Goal: Check status: Check status

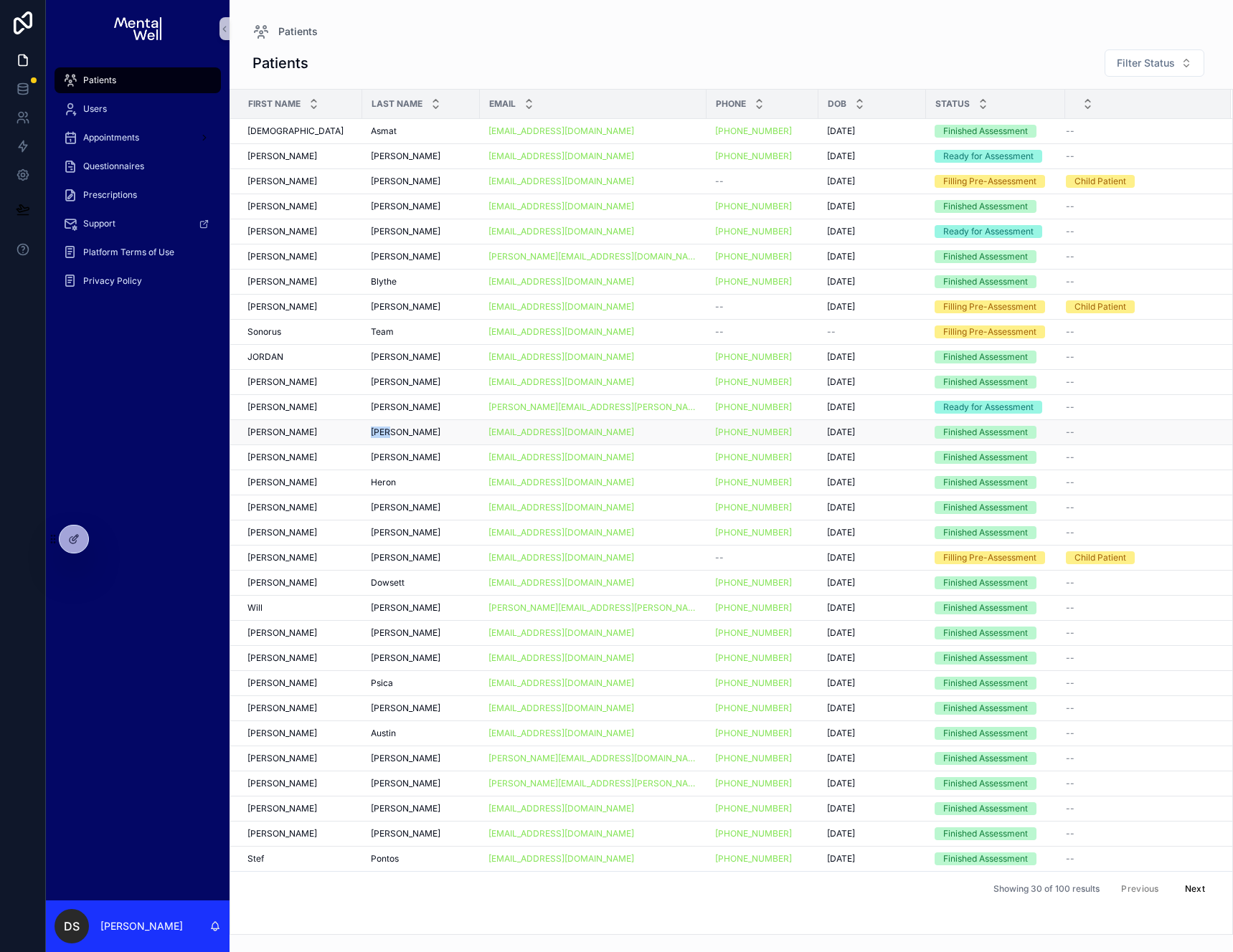
click at [428, 432] on div "[PERSON_NAME] [PERSON_NAME]" at bounding box center [420, 432] width 100 height 12
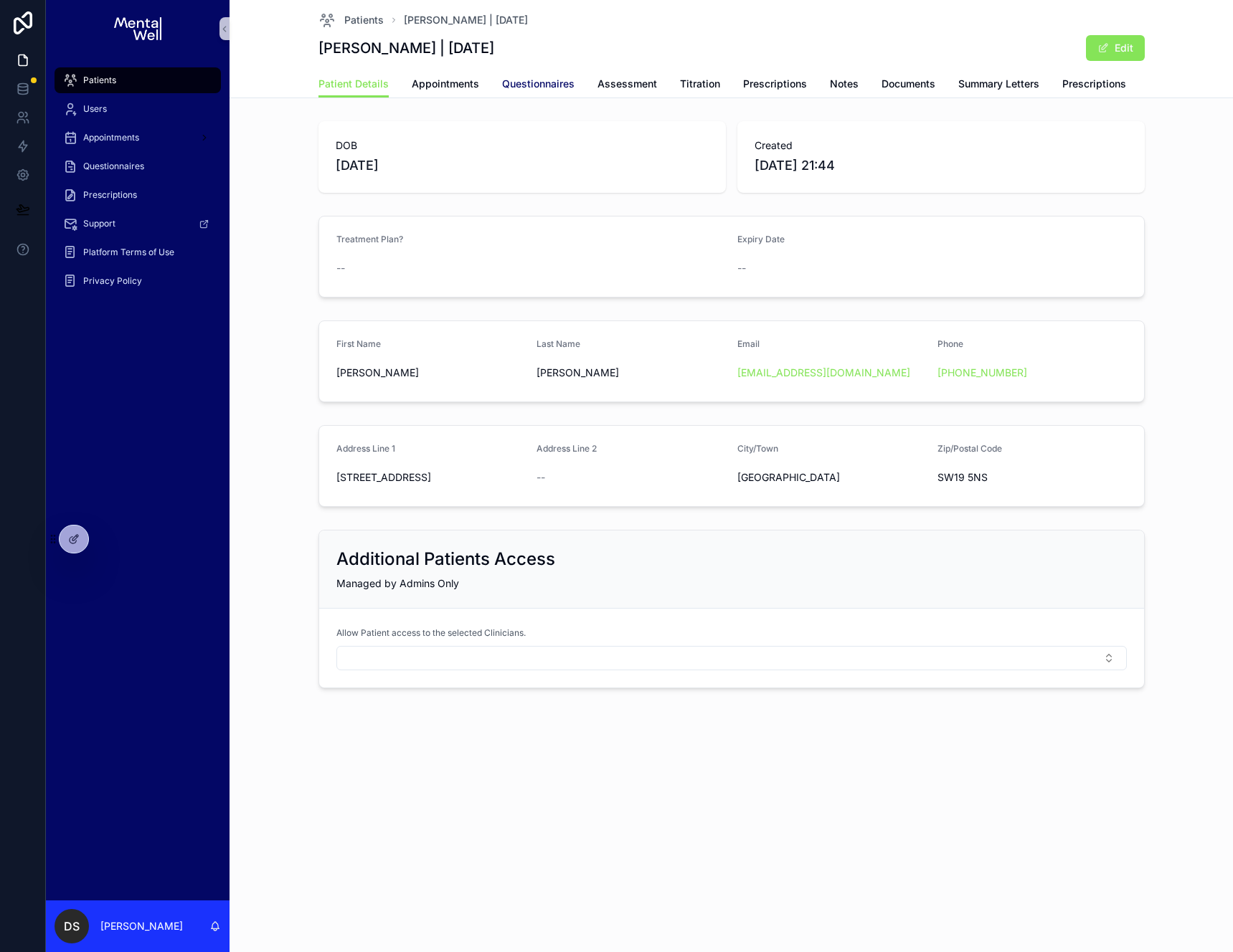
click at [539, 87] on span "Questionnaires" at bounding box center [538, 84] width 72 height 14
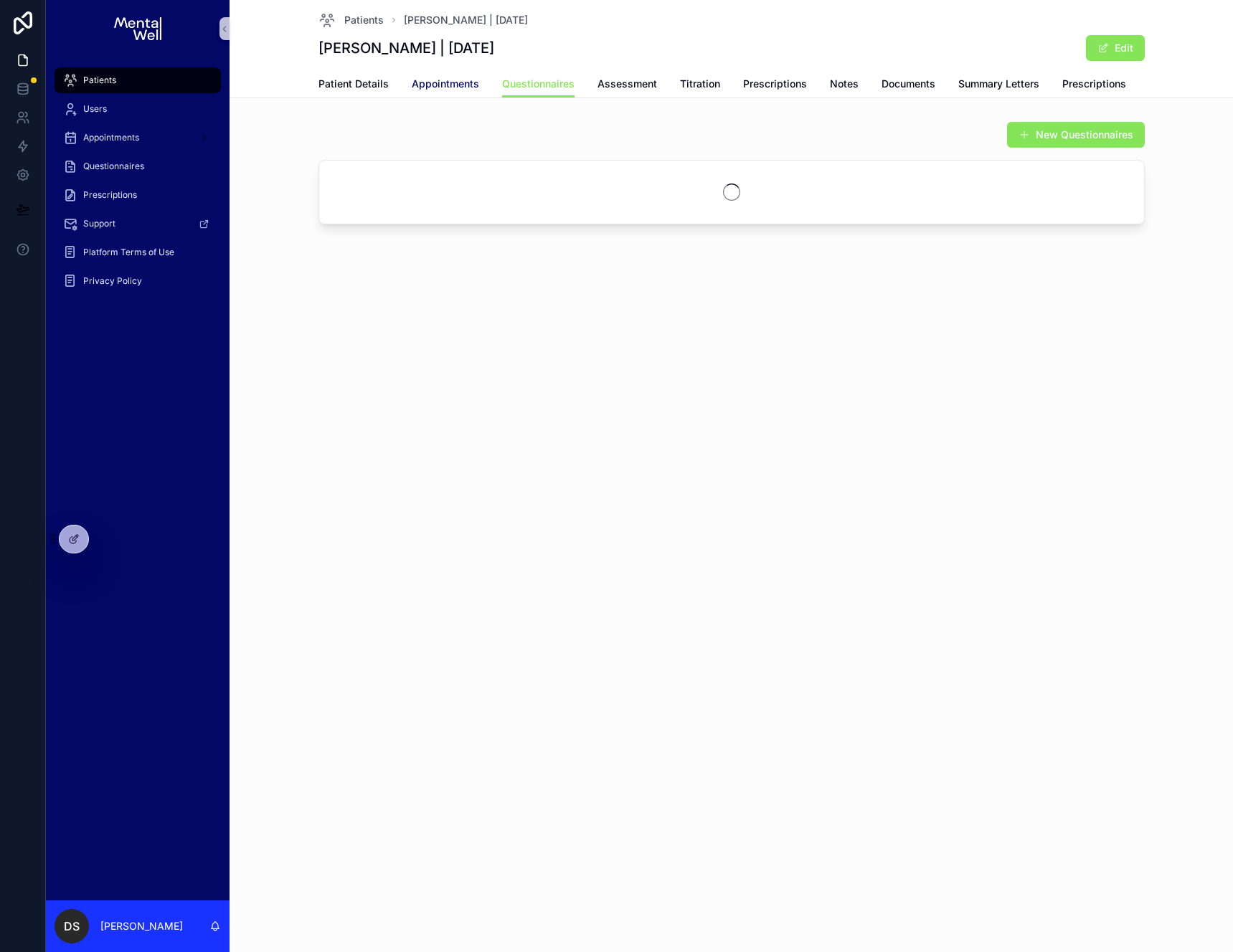
click at [444, 80] on span "Appointments" at bounding box center [445, 84] width 68 height 14
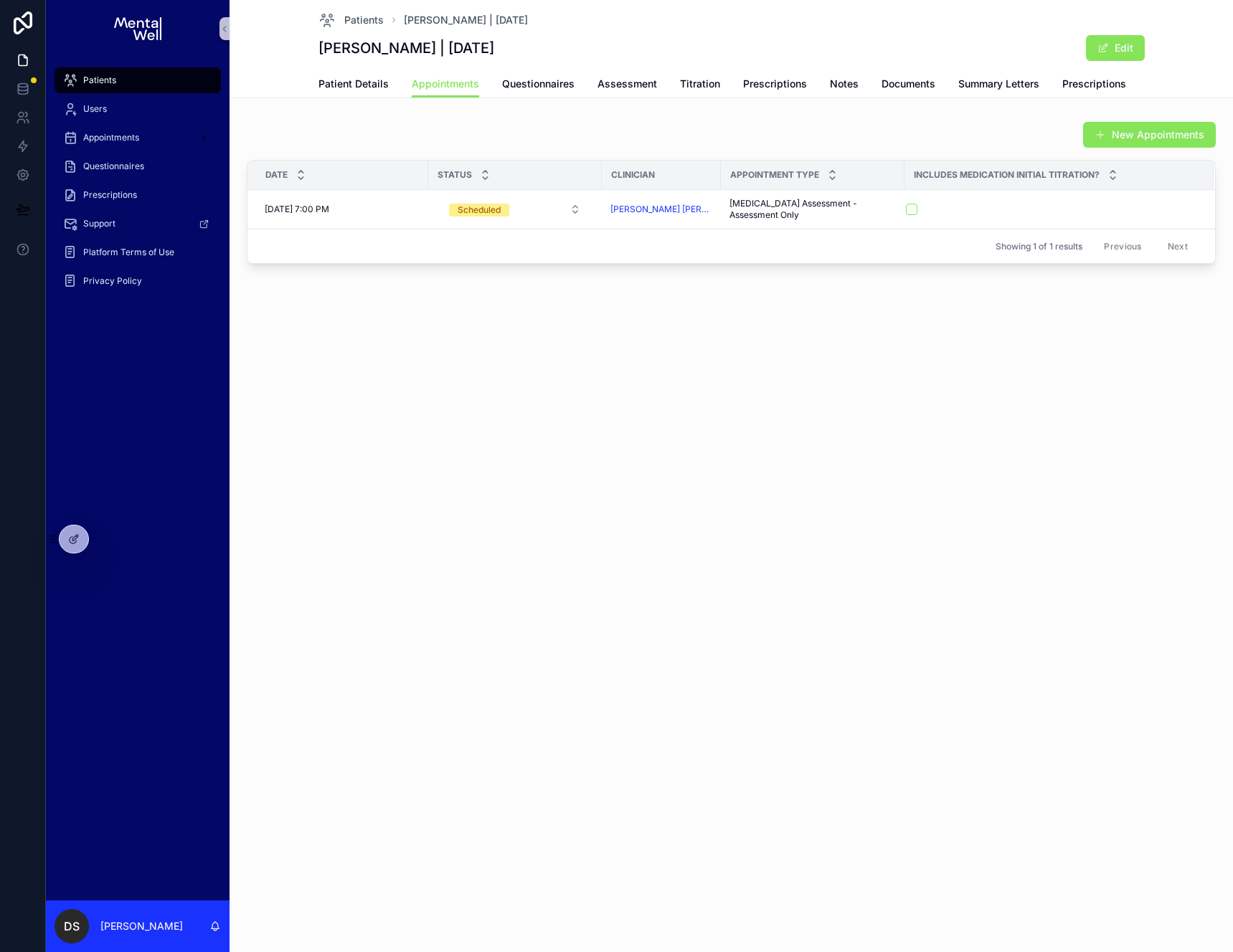
click at [912, 503] on div "Patients [PERSON_NAME] | [DATE] [PERSON_NAME] | [DATE] Edit Appointments Patien…" at bounding box center [731, 476] width 1004 height 952
click at [623, 85] on span "Assessment" at bounding box center [627, 84] width 60 height 14
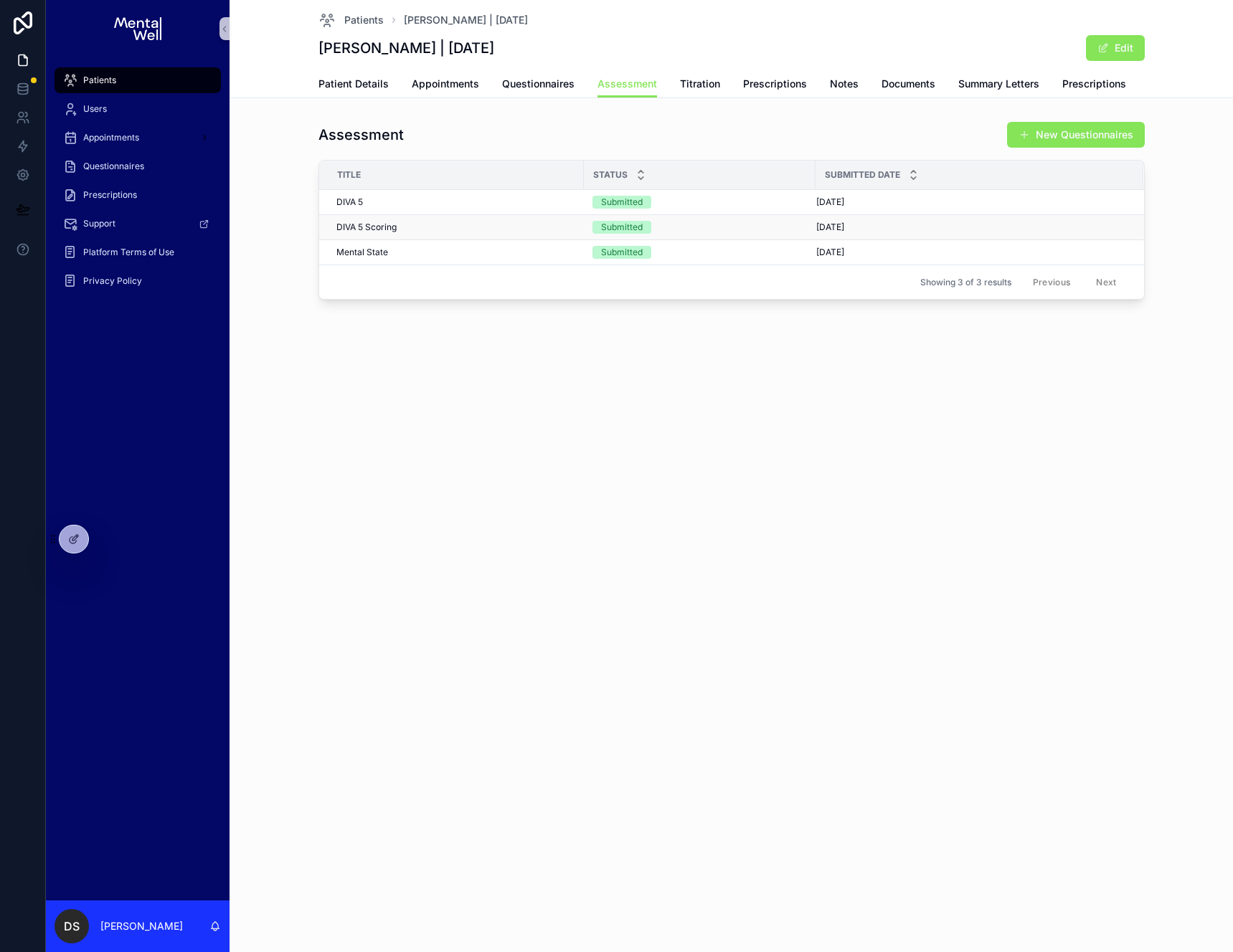
click at [474, 228] on div "DIVA 5 Scoring DIVA 5 Scoring" at bounding box center [455, 227] width 239 height 12
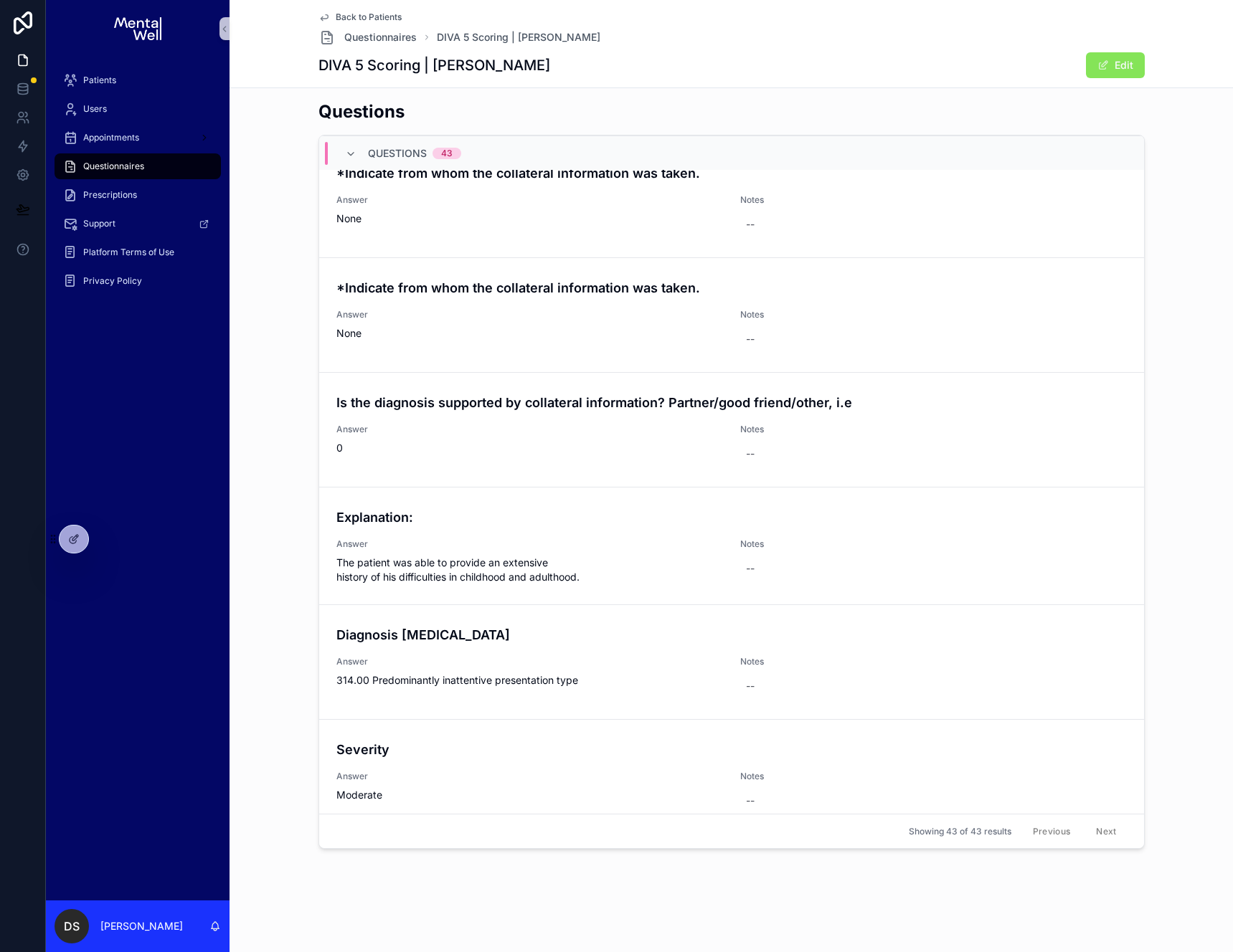
scroll to position [4395, 0]
